Goal: Find specific page/section: Find specific page/section

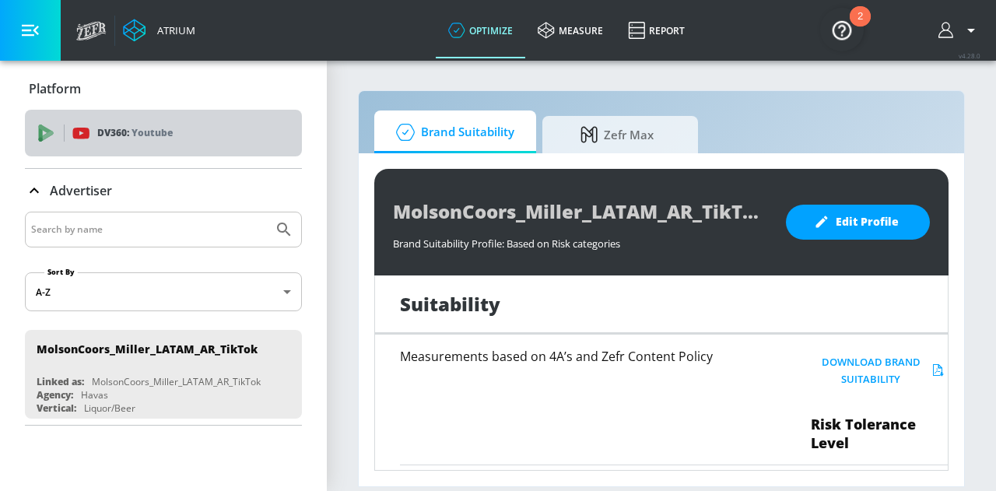
click at [51, 118] on div "DV360: Youtube" at bounding box center [163, 133] width 277 height 47
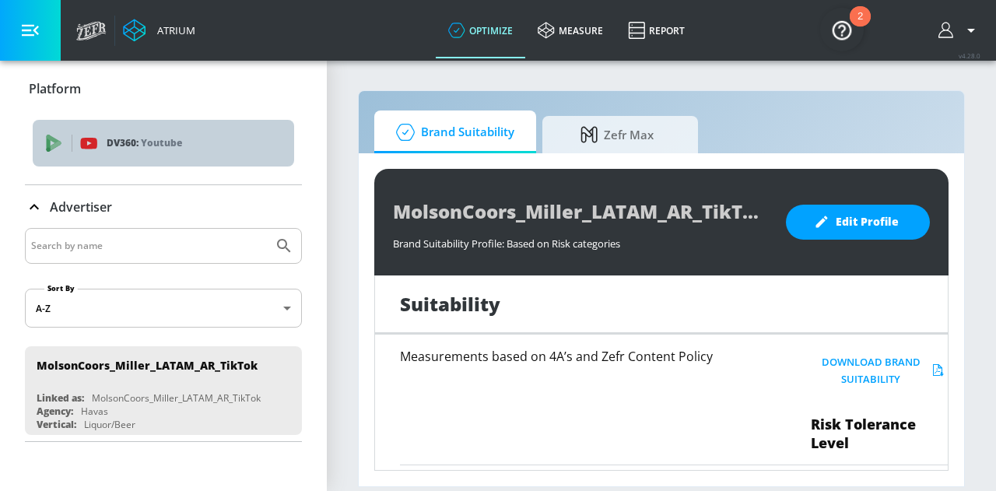
click at [86, 147] on icon "list of platforms" at bounding box center [88, 143] width 16 height 11
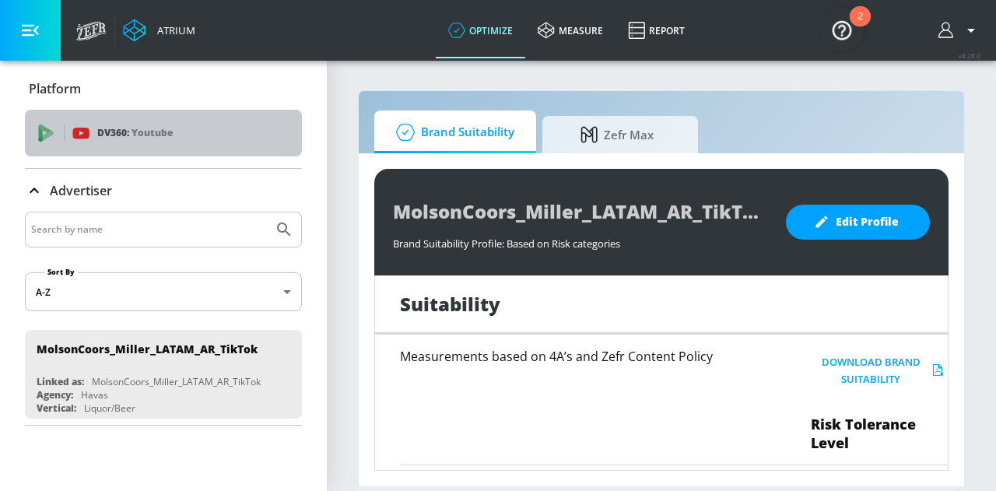
click at [86, 147] on div "DV360: Youtube" at bounding box center [163, 133] width 277 height 47
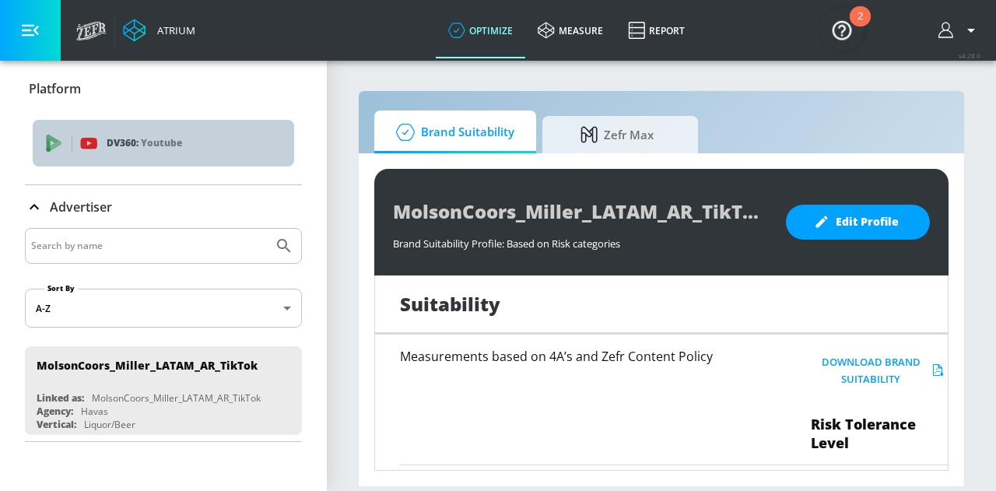
click at [86, 147] on icon "list of platforms" at bounding box center [88, 143] width 16 height 11
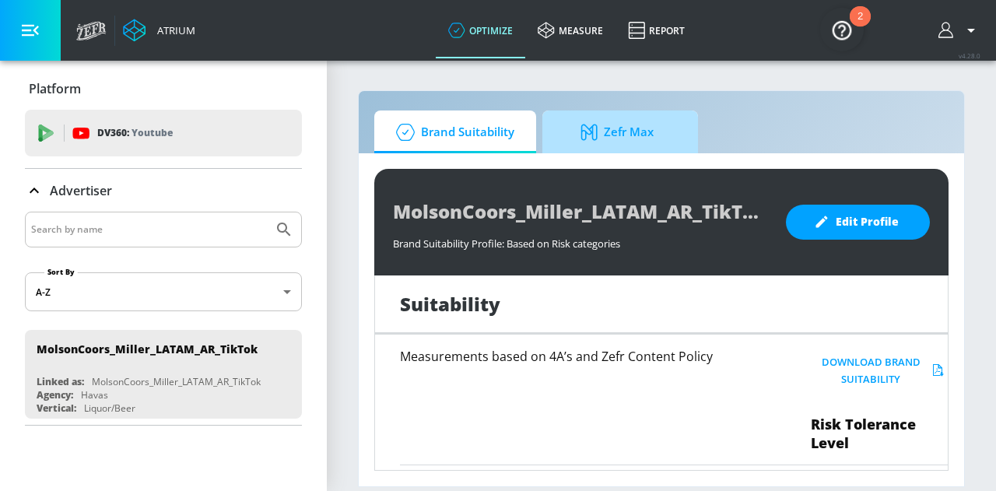
click at [612, 142] on span "Zefr Max" at bounding box center [617, 132] width 118 height 37
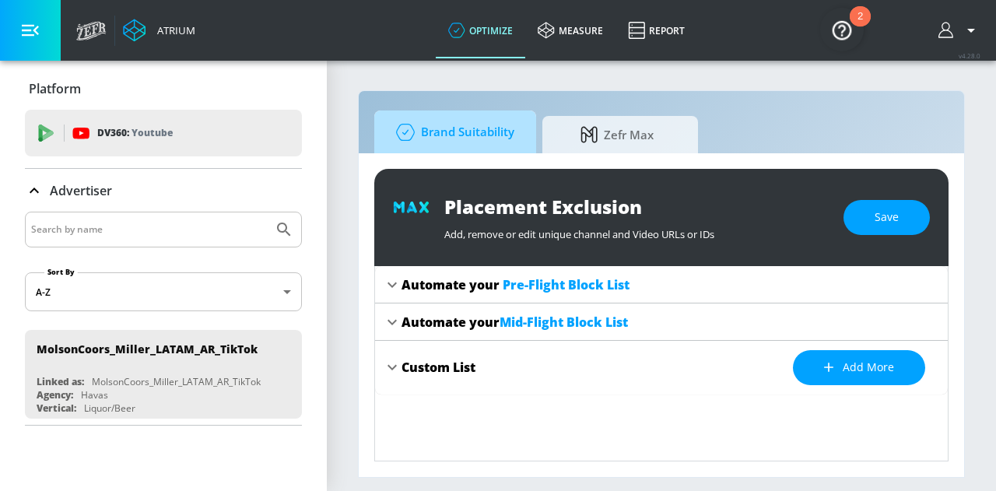
click at [501, 122] on span "Brand Suitability" at bounding box center [452, 132] width 125 height 37
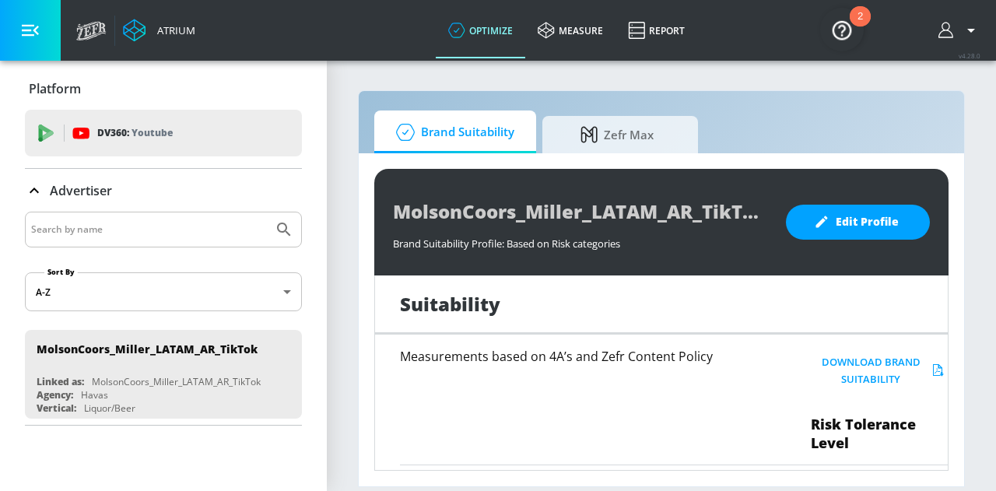
click at [153, 312] on form "Sort By A-Z asc ​ MolsonCoors_Miller_LATAM_AR_TikTok Linked as: MolsonCoors_Mil…" at bounding box center [163, 318] width 277 height 213
